Goal: Register for event/course

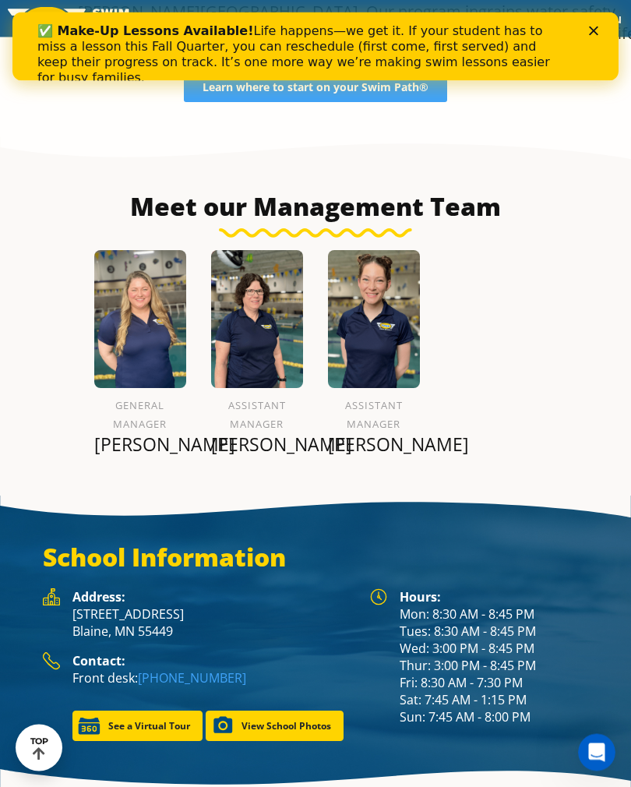
scroll to position [1810, 0]
click at [593, 31] on polygon "Close" at bounding box center [593, 30] width 9 height 9
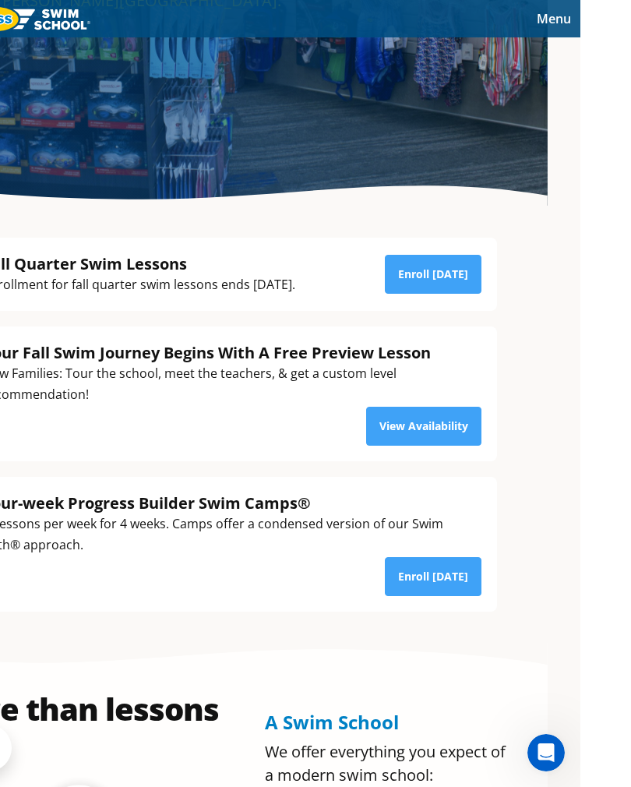
scroll to position [0, 33]
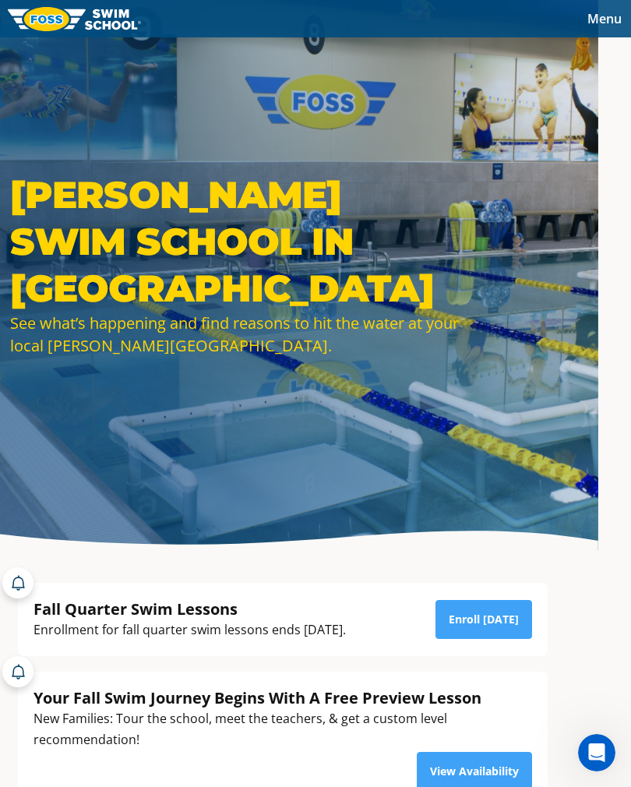
click at [609, 17] on span "Menu" at bounding box center [605, 18] width 34 height 17
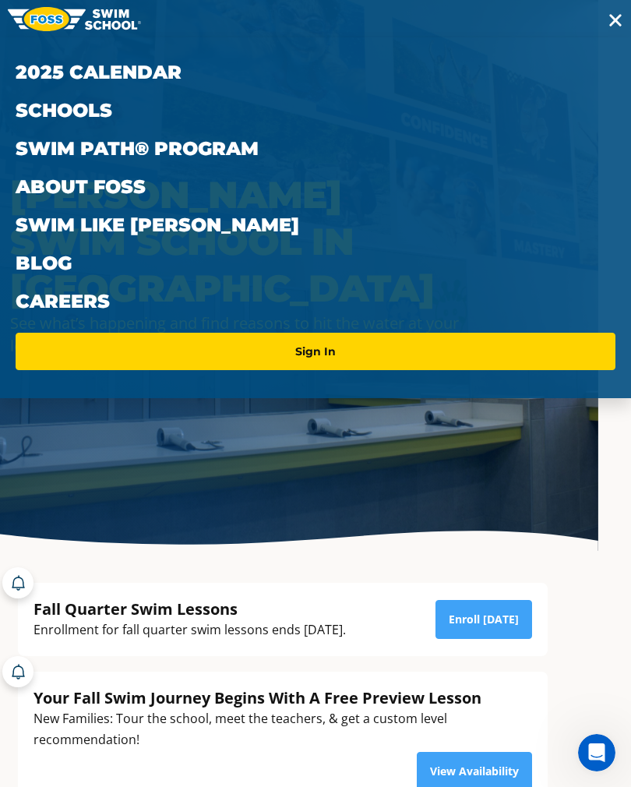
click at [127, 185] on link "About FOSS" at bounding box center [316, 187] width 600 height 38
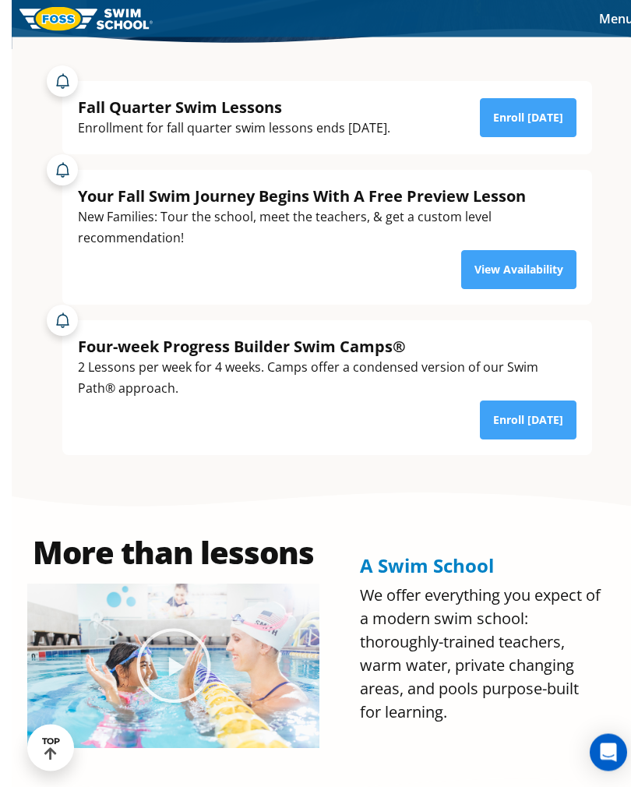
scroll to position [429, 19]
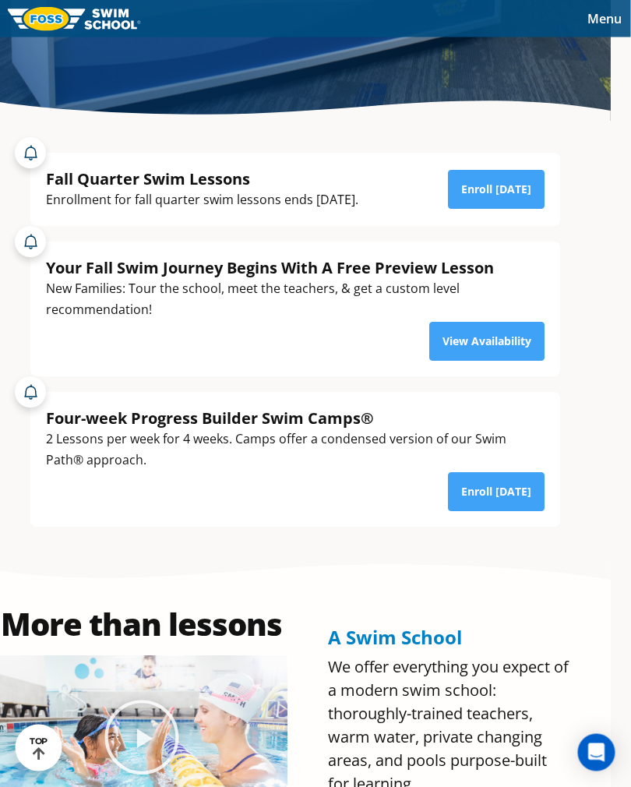
click at [509, 210] on link "Enroll [DATE]" at bounding box center [497, 190] width 97 height 39
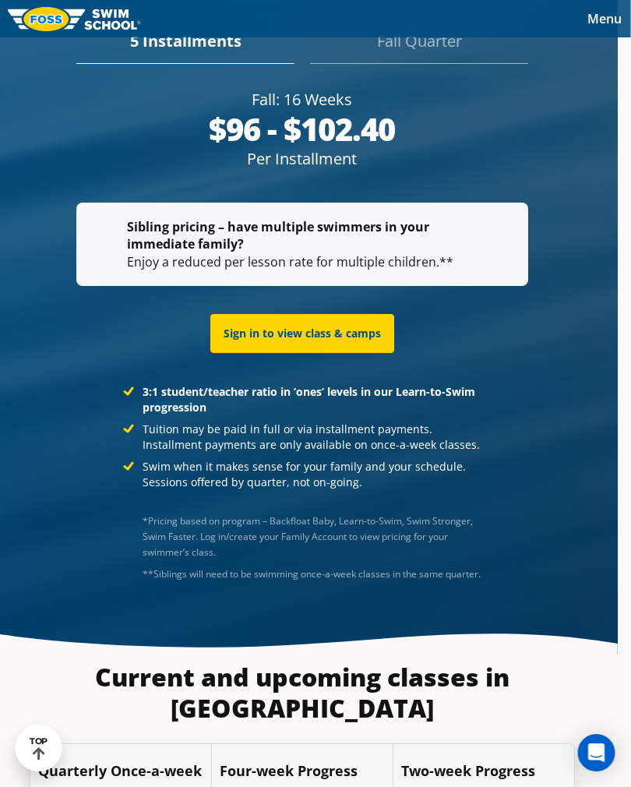
scroll to position [3075, 12]
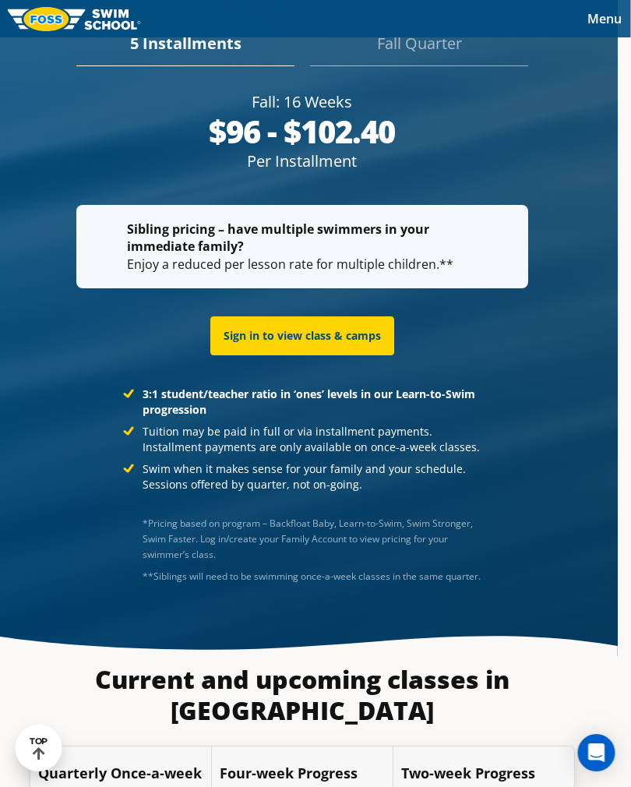
click at [353, 150] on div "$96 - $102.40" at bounding box center [303, 131] width 452 height 37
click at [446, 65] on div "Fall Quarter" at bounding box center [419, 49] width 218 height 34
